Goal: Navigation & Orientation: Find specific page/section

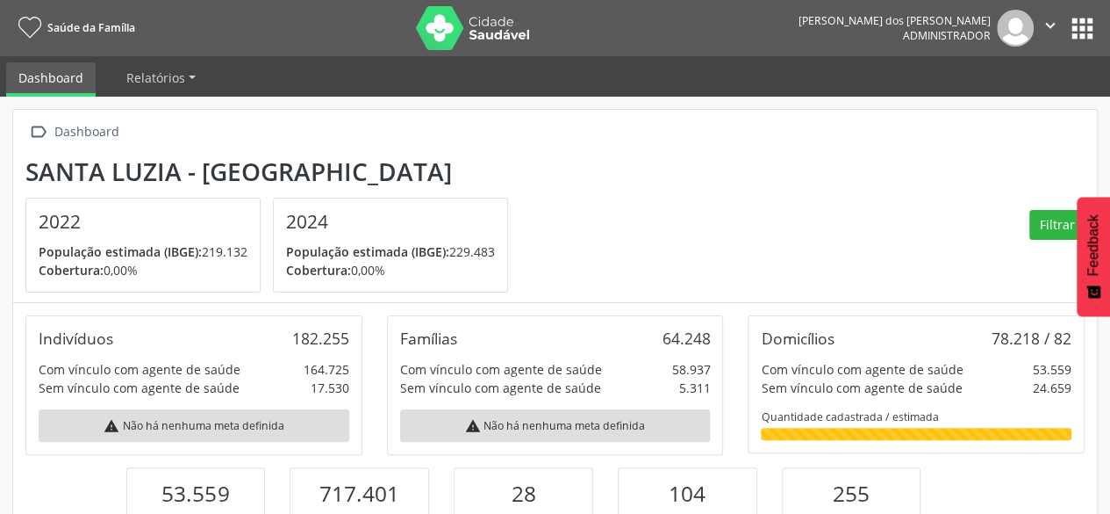
click at [1076, 32] on button "apps" at bounding box center [1082, 28] width 31 height 31
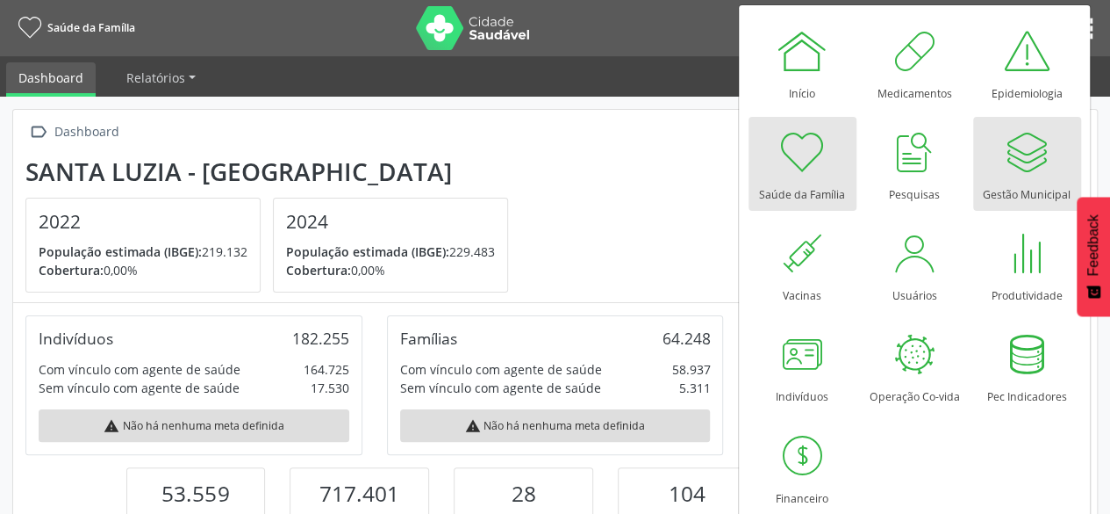
click at [1038, 134] on div at bounding box center [1027, 152] width 53 height 53
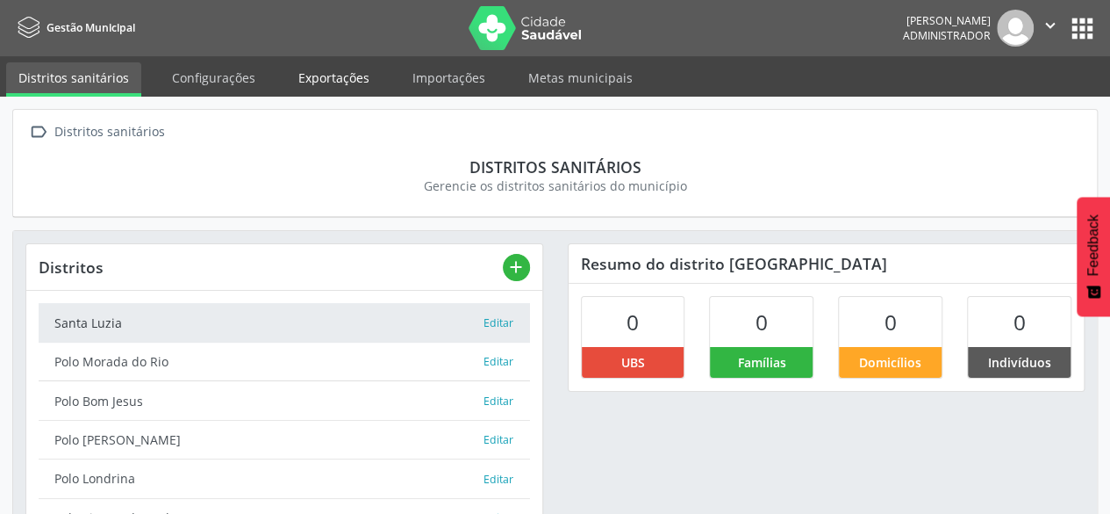
click at [332, 79] on link "Exportações" at bounding box center [334, 77] width 96 height 31
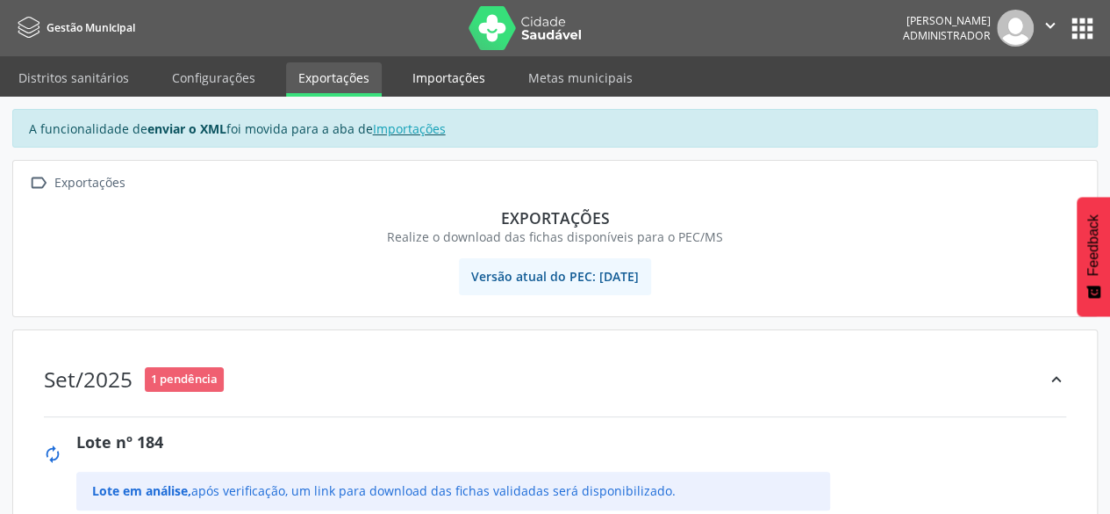
click at [413, 65] on link "Importações" at bounding box center [448, 77] width 97 height 31
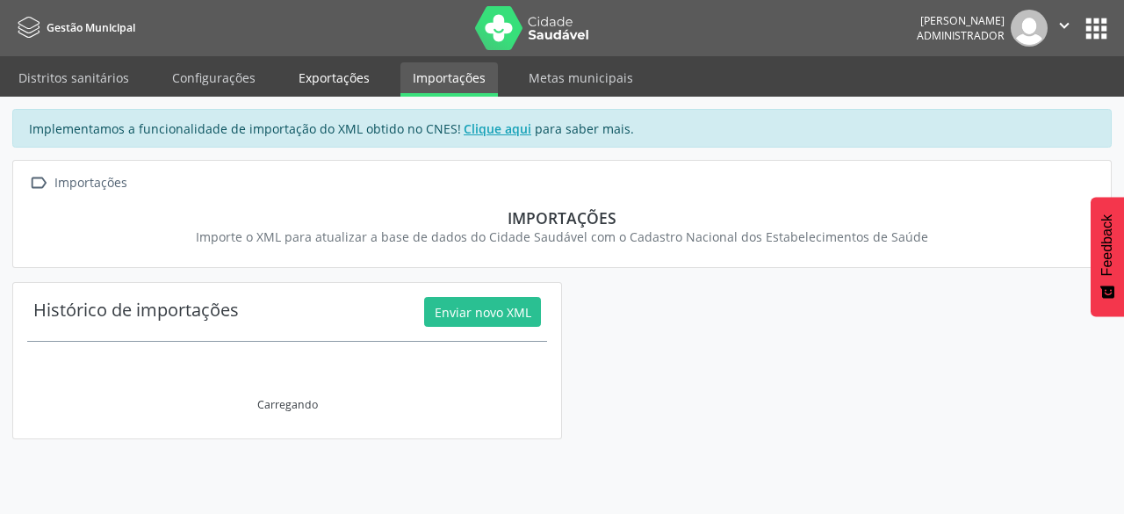
click at [346, 79] on link "Exportações" at bounding box center [334, 77] width 96 height 31
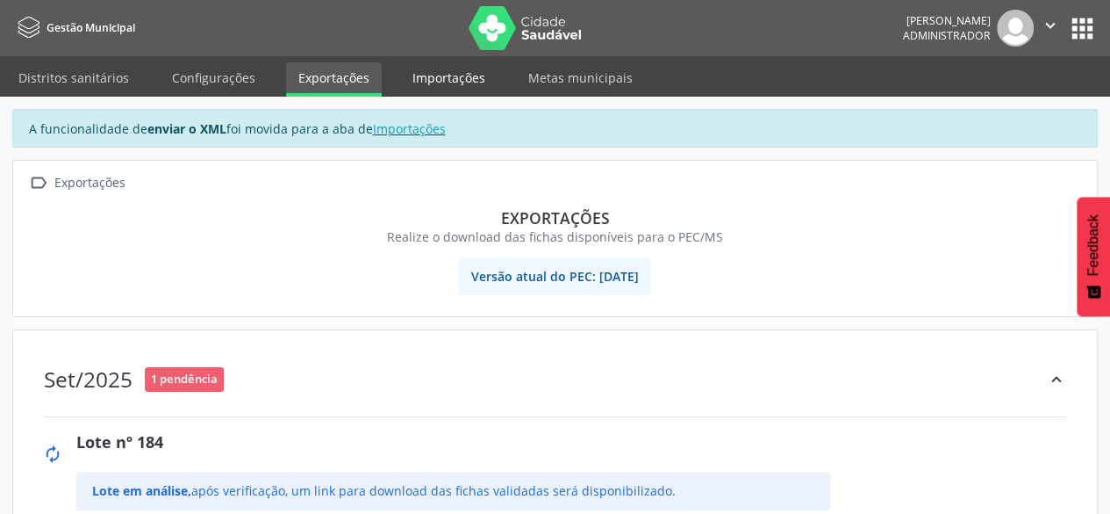
click at [434, 78] on link "Importações" at bounding box center [448, 77] width 97 height 31
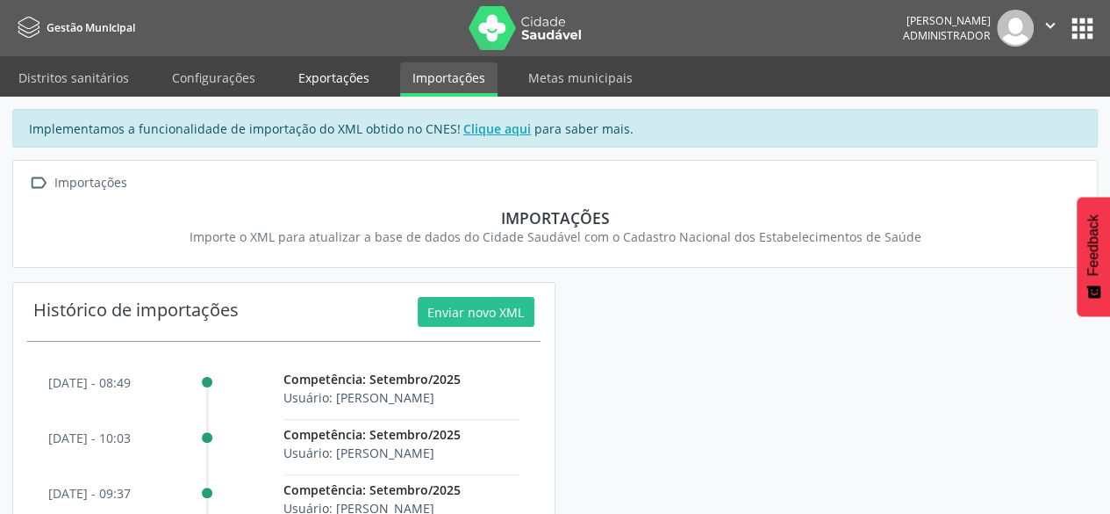
click at [304, 80] on link "Exportações" at bounding box center [334, 77] width 96 height 31
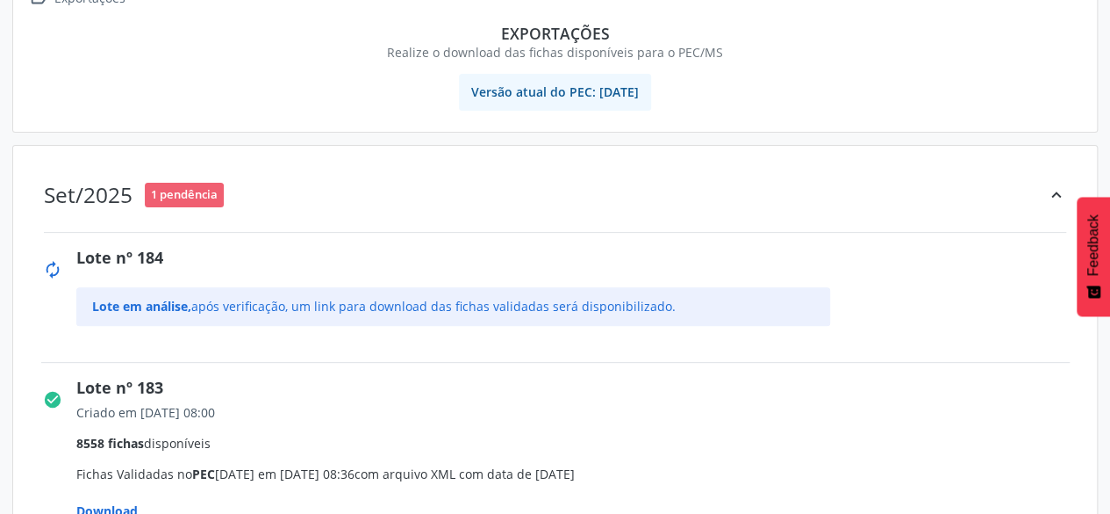
scroll to position [176, 0]
